Goal: Task Accomplishment & Management: Complete application form

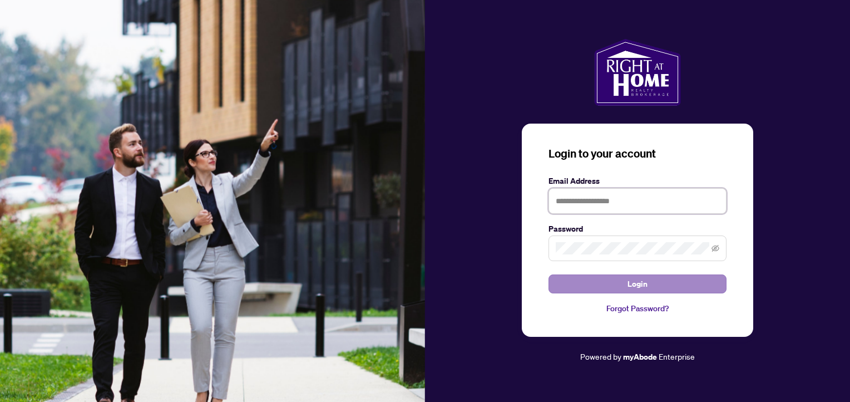
type input "**********"
click at [609, 280] on button "Login" at bounding box center [637, 283] width 178 height 19
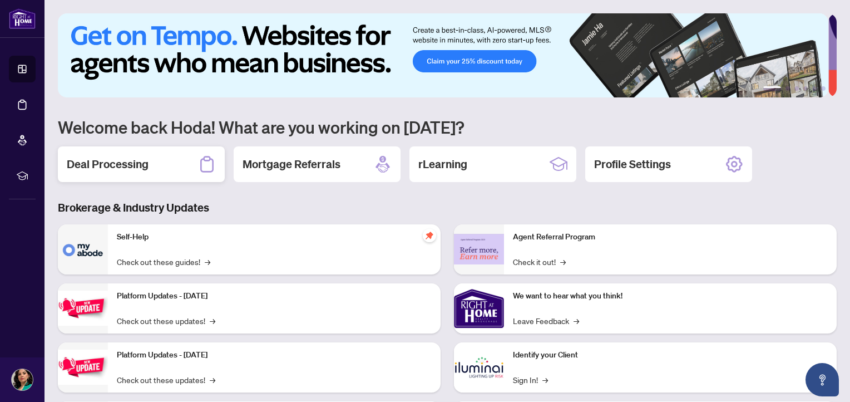
click at [154, 163] on div "Deal Processing" at bounding box center [141, 164] width 167 height 36
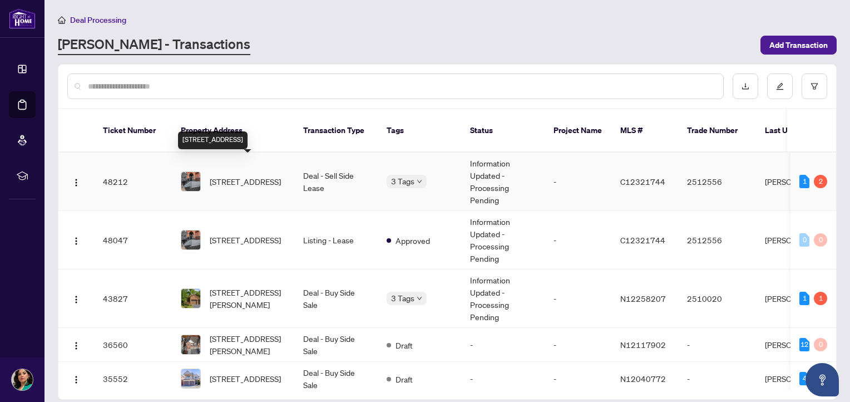
click at [260, 175] on span "[STREET_ADDRESS]" at bounding box center [245, 181] width 71 height 12
click at [377, 291] on td "Deal - Buy Side Sale" at bounding box center [335, 298] width 83 height 58
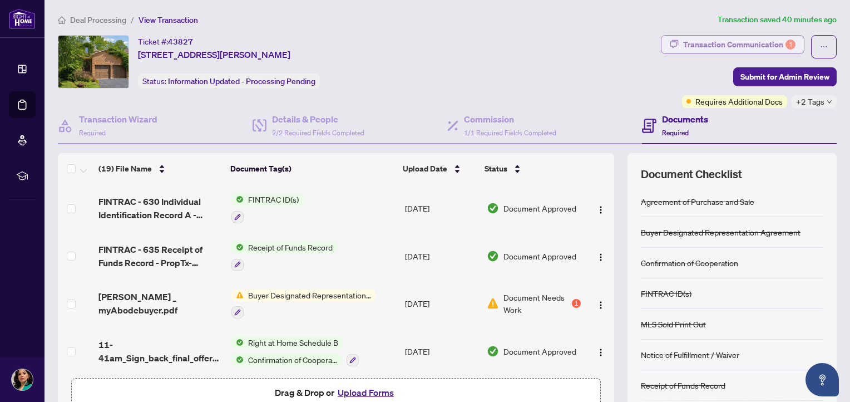
click at [737, 48] on div "Transaction Communication 1" at bounding box center [739, 45] width 112 height 18
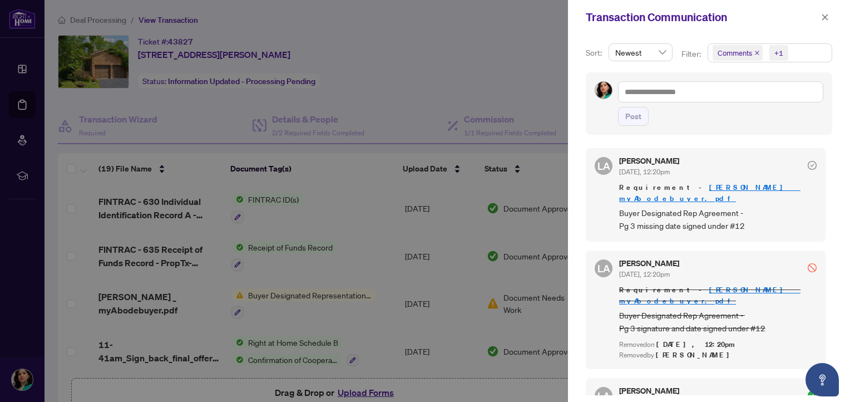
click at [136, 301] on div at bounding box center [425, 201] width 850 height 402
click at [309, 294] on div at bounding box center [425, 201] width 850 height 402
click at [456, 299] on div at bounding box center [425, 201] width 850 height 402
click at [826, 24] on span "button" at bounding box center [825, 17] width 8 height 18
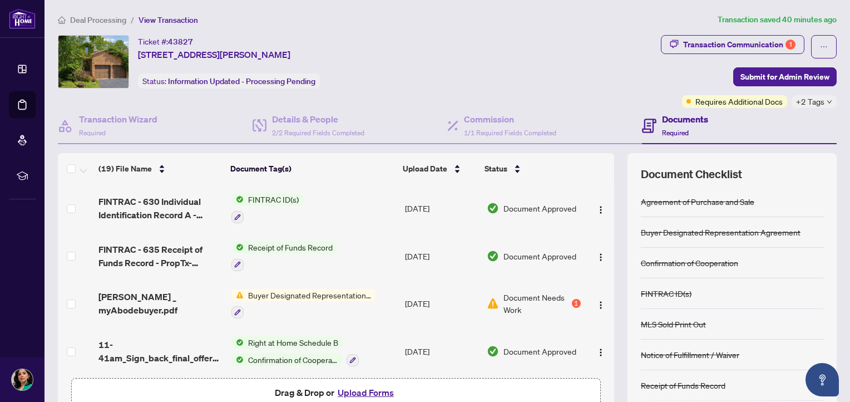
click at [331, 294] on span "Buyer Designated Representation Agreement" at bounding box center [310, 295] width 132 height 12
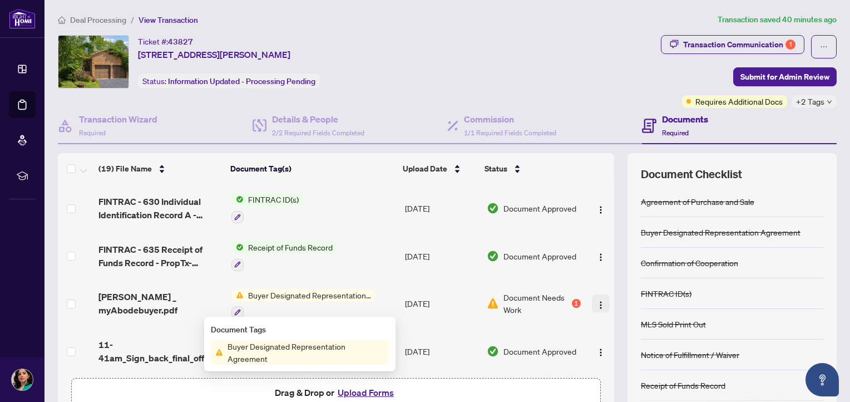
click at [593, 298] on button "button" at bounding box center [601, 303] width 18 height 18
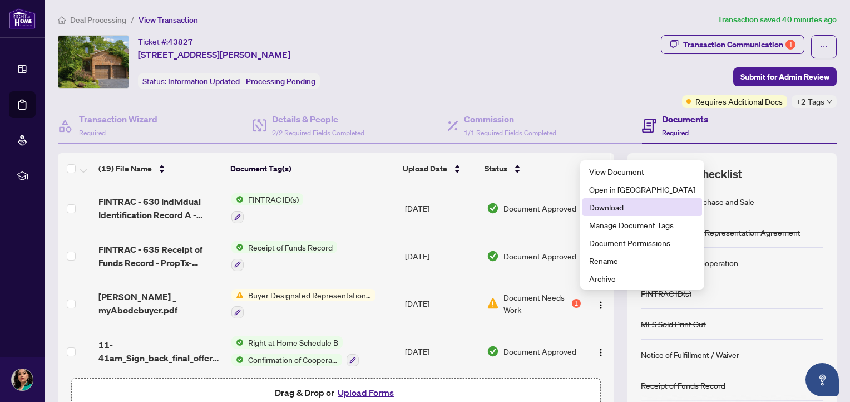
click at [616, 203] on span "Download" at bounding box center [642, 207] width 106 height 12
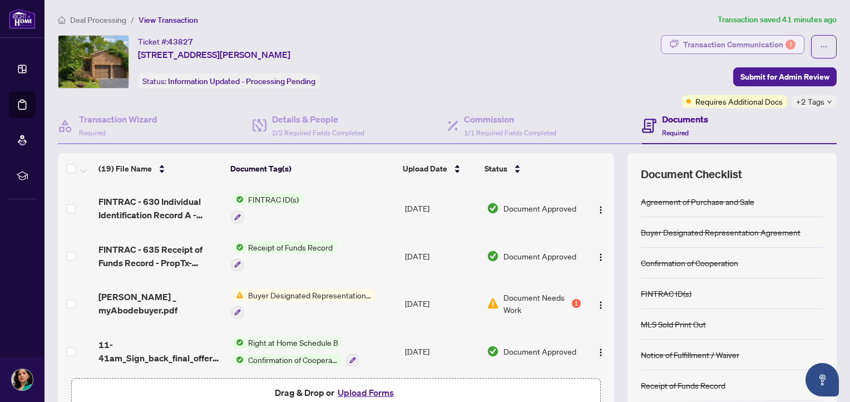
click at [733, 43] on div "Transaction Communication 1" at bounding box center [739, 45] width 112 height 18
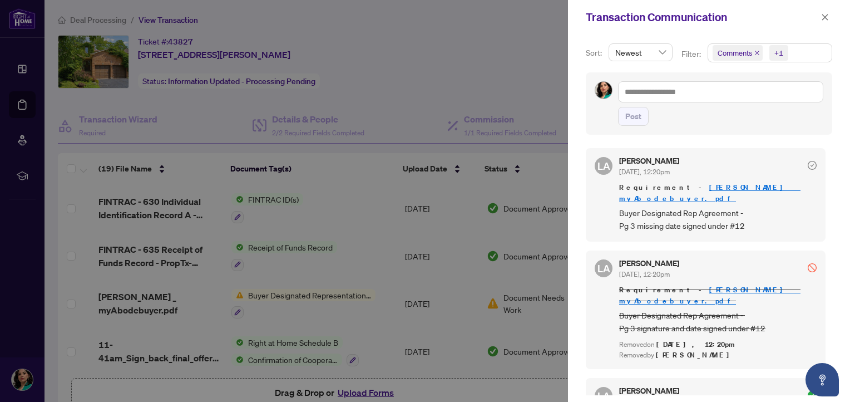
click at [509, 49] on div at bounding box center [425, 201] width 850 height 402
click at [819, 12] on button "button" at bounding box center [825, 17] width 14 height 13
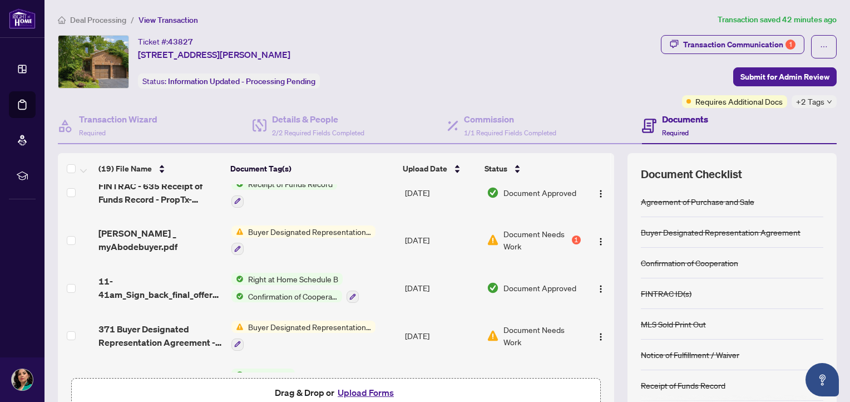
scroll to position [111, 0]
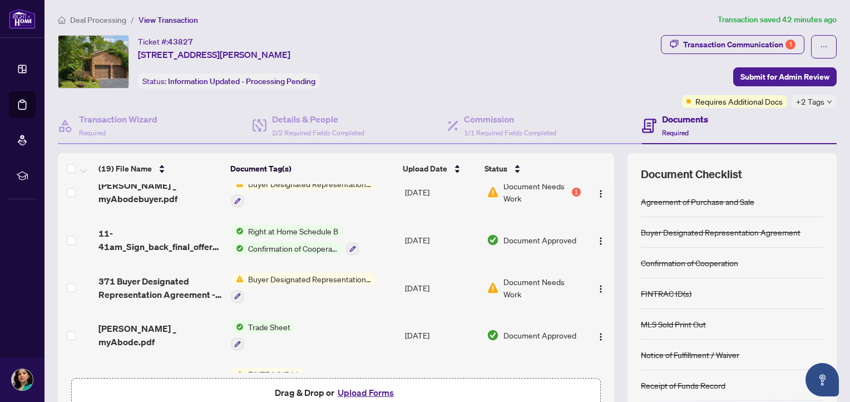
click at [347, 388] on button "Upload Forms" at bounding box center [365, 392] width 63 height 14
click at [683, 42] on div "Transaction Communication 1" at bounding box center [739, 45] width 112 height 18
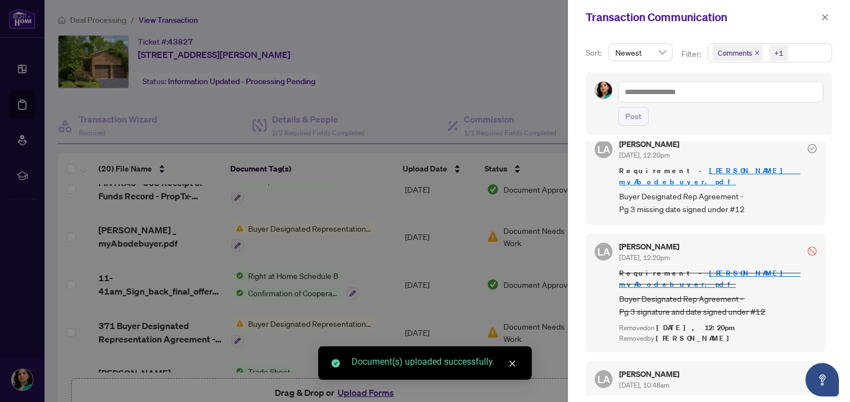
scroll to position [0, 0]
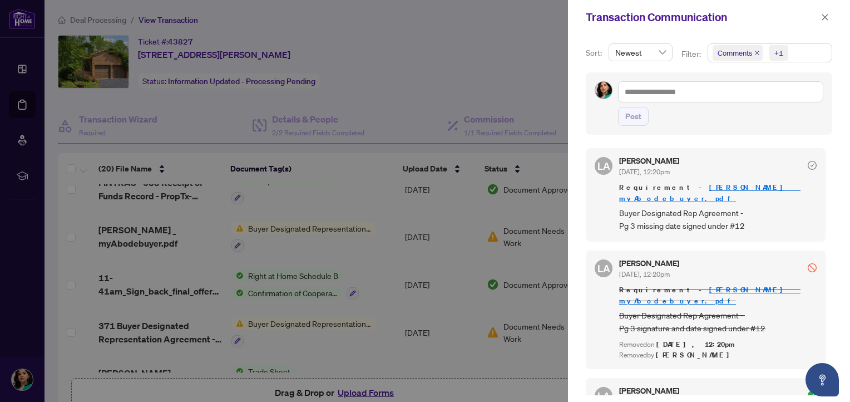
click at [414, 46] on div at bounding box center [425, 201] width 850 height 402
click at [828, 15] on icon "close" at bounding box center [825, 17] width 6 height 6
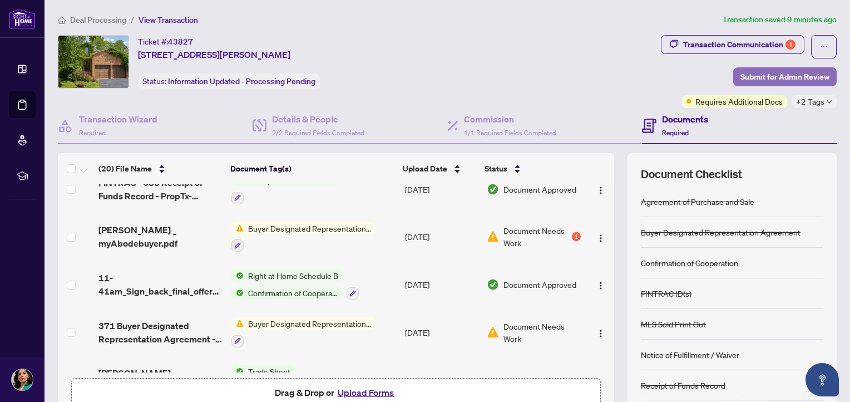
click at [749, 75] on span "Submit for Admin Review" at bounding box center [784, 77] width 89 height 18
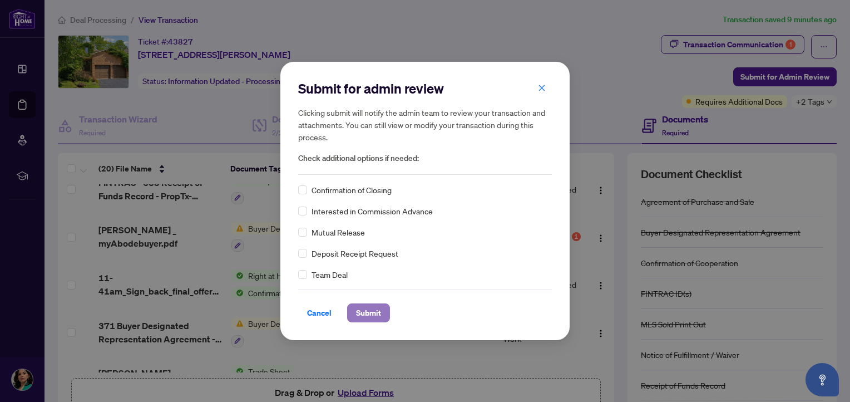
click at [368, 316] on span "Submit" at bounding box center [368, 313] width 25 height 18
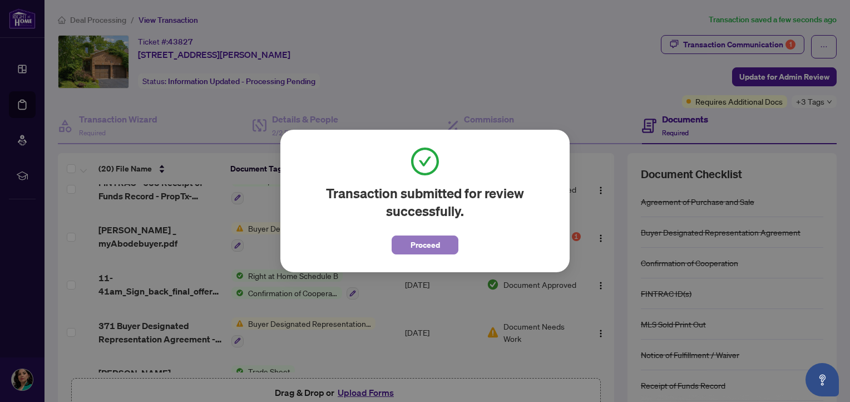
click at [414, 245] on span "Proceed" at bounding box center [424, 245] width 29 height 18
